Goal: Navigation & Orientation: Find specific page/section

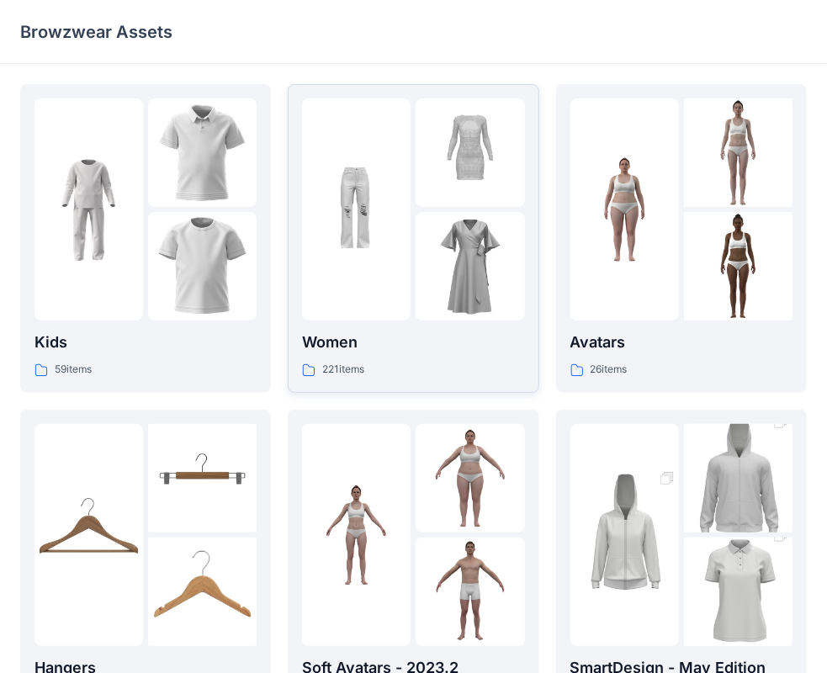
click at [347, 342] on p "Women" at bounding box center [413, 343] width 222 height 24
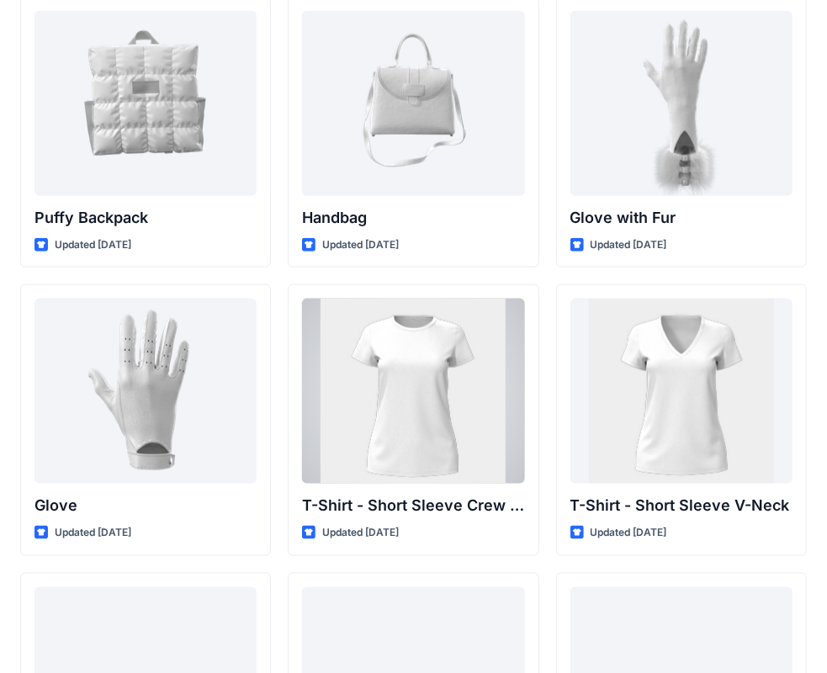
scroll to position [13305, 0]
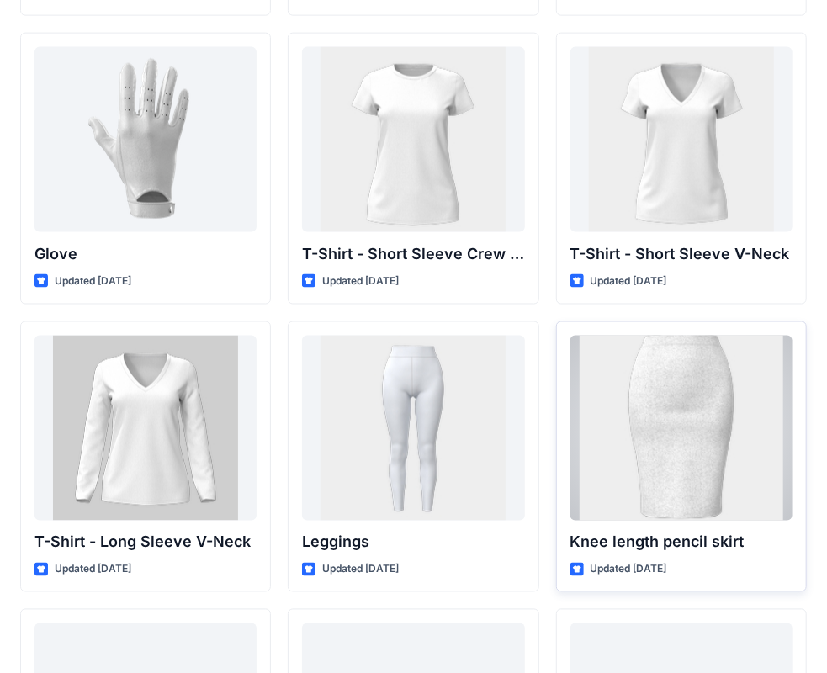
click at [660, 437] on div at bounding box center [681, 428] width 222 height 185
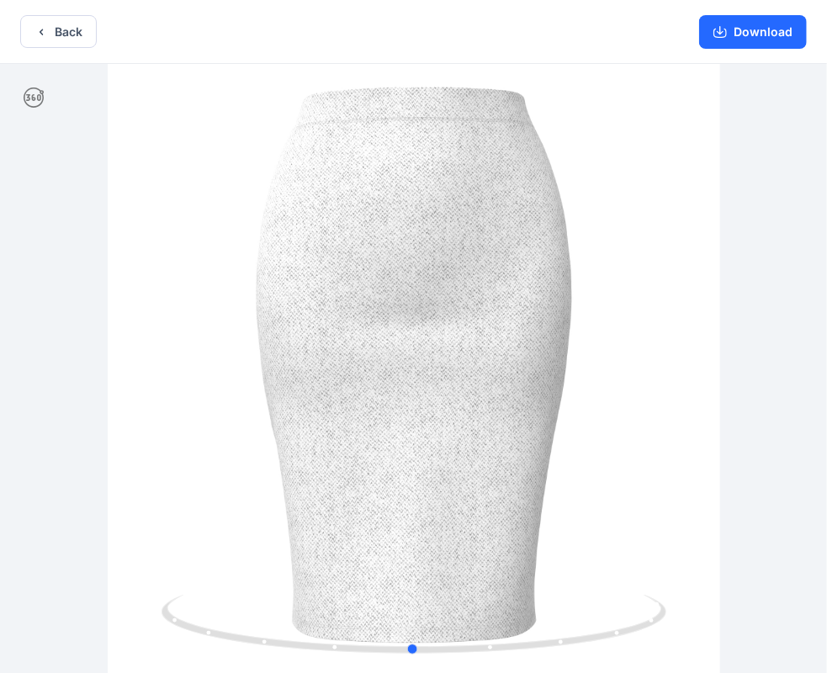
drag, startPoint x: 565, startPoint y: 342, endPoint x: 603, endPoint y: 331, distance: 39.4
click at [69, 37] on button "Back" at bounding box center [58, 31] width 77 height 33
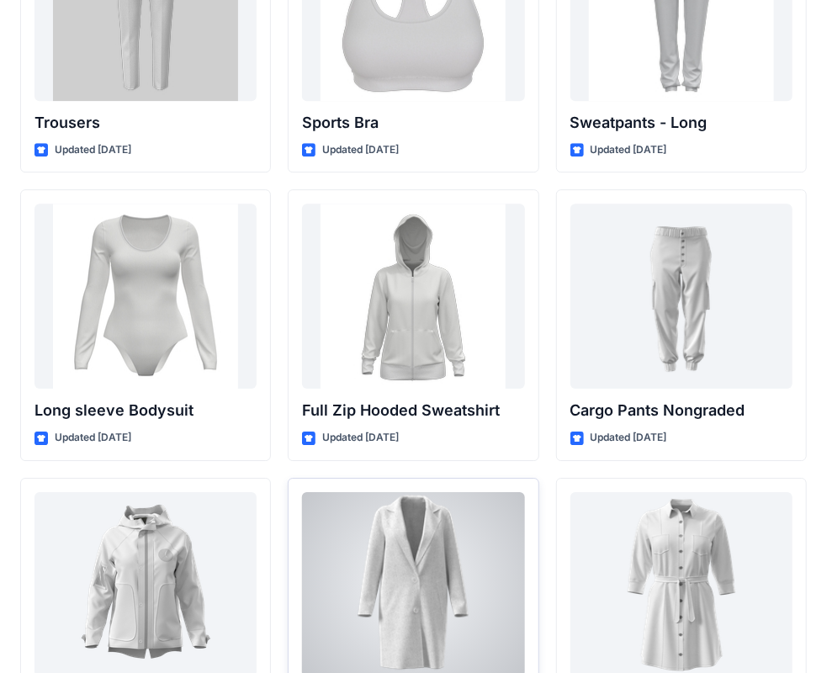
scroll to position [14457, 0]
